Goal: Task Accomplishment & Management: Use online tool/utility

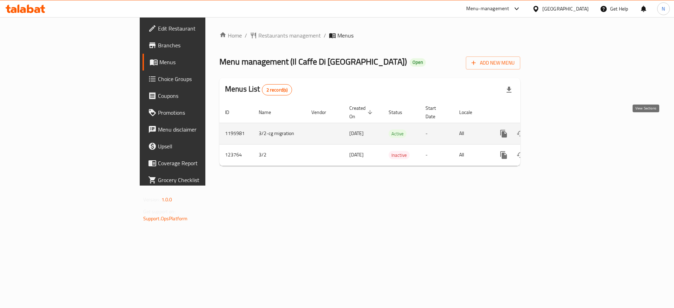
click at [558, 130] on icon "enhanced table" at bounding box center [554, 134] width 8 height 8
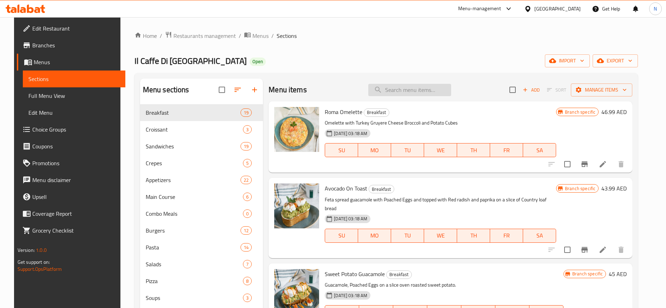
click at [415, 91] on input "search" at bounding box center [409, 90] width 83 height 12
click at [385, 89] on input "search" at bounding box center [409, 90] width 83 height 12
paste input "Pasta Carbonara"
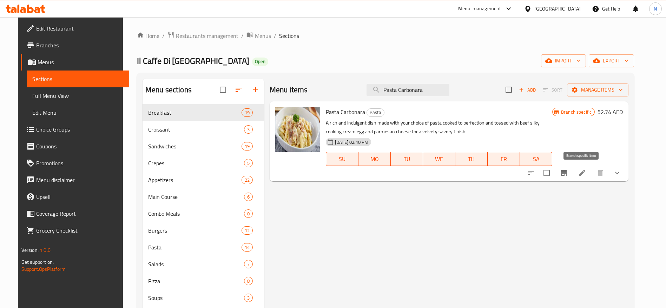
type input "Pasta Carbonara"
click at [572, 177] on button "Branch-specific-item" at bounding box center [563, 173] width 17 height 17
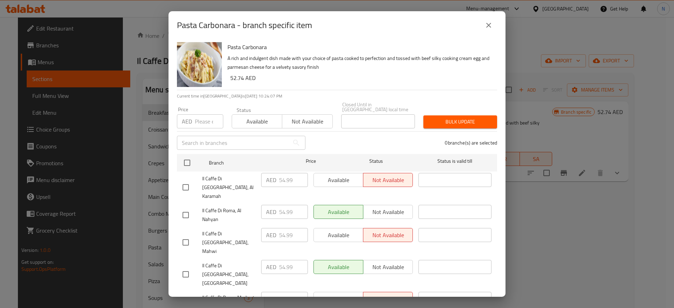
click at [538, 219] on div "Pasta Carbonara - branch specific item Pasta Carbonara A rich and indulgent dis…" at bounding box center [337, 154] width 674 height 308
click at [489, 27] on icon "close" at bounding box center [488, 25] width 8 height 8
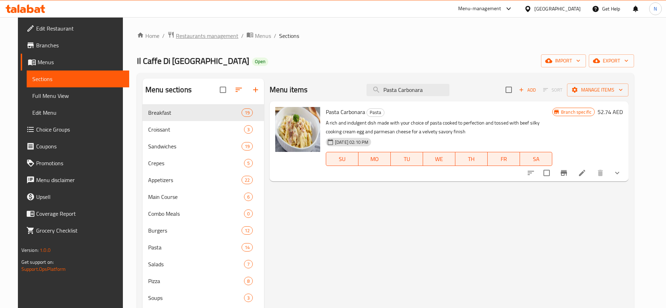
click at [176, 37] on span "Restaurants management" at bounding box center [207, 36] width 62 height 8
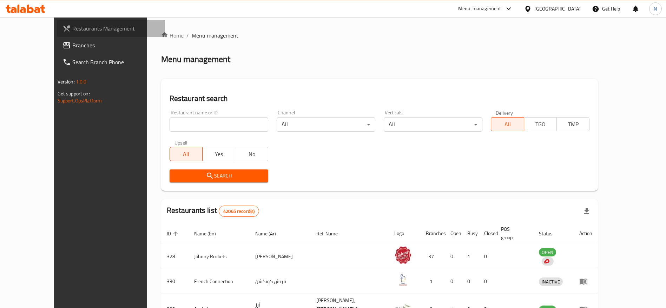
click at [72, 32] on span "Restaurants Management" at bounding box center [115, 28] width 87 height 8
